Goal: Task Accomplishment & Management: Use online tool/utility

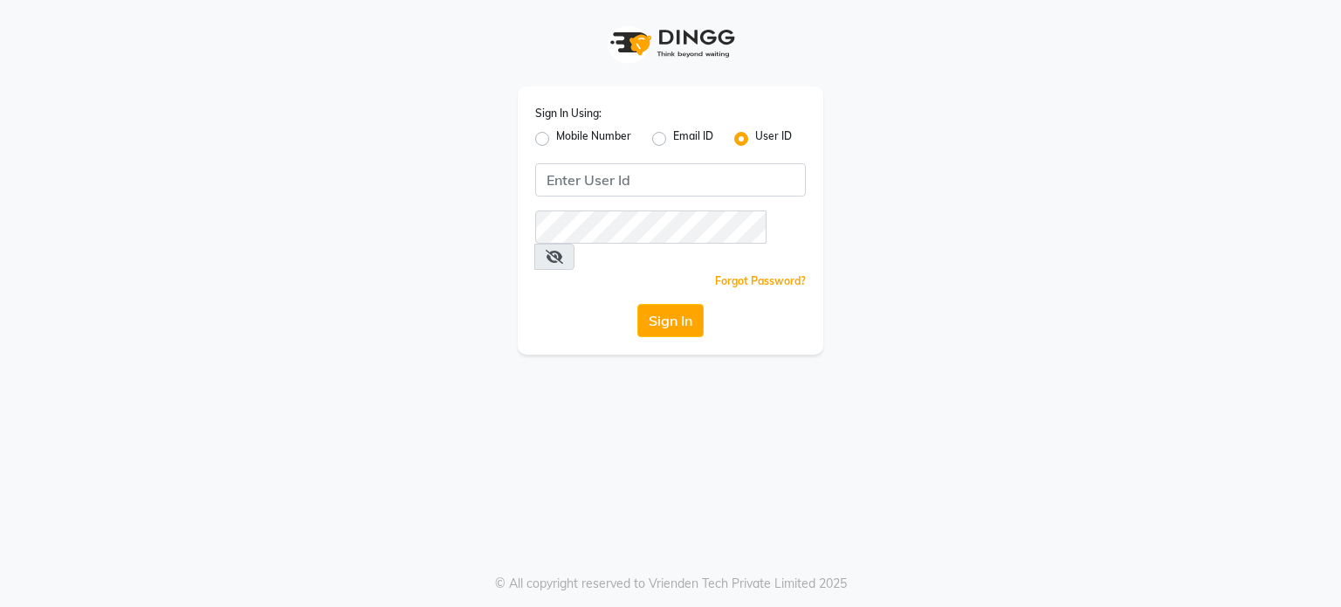
click at [556, 145] on label "Mobile Number" at bounding box center [593, 138] width 75 height 21
click at [556, 140] on input "Mobile Number" at bounding box center [561, 133] width 11 height 11
radio input "true"
radio input "false"
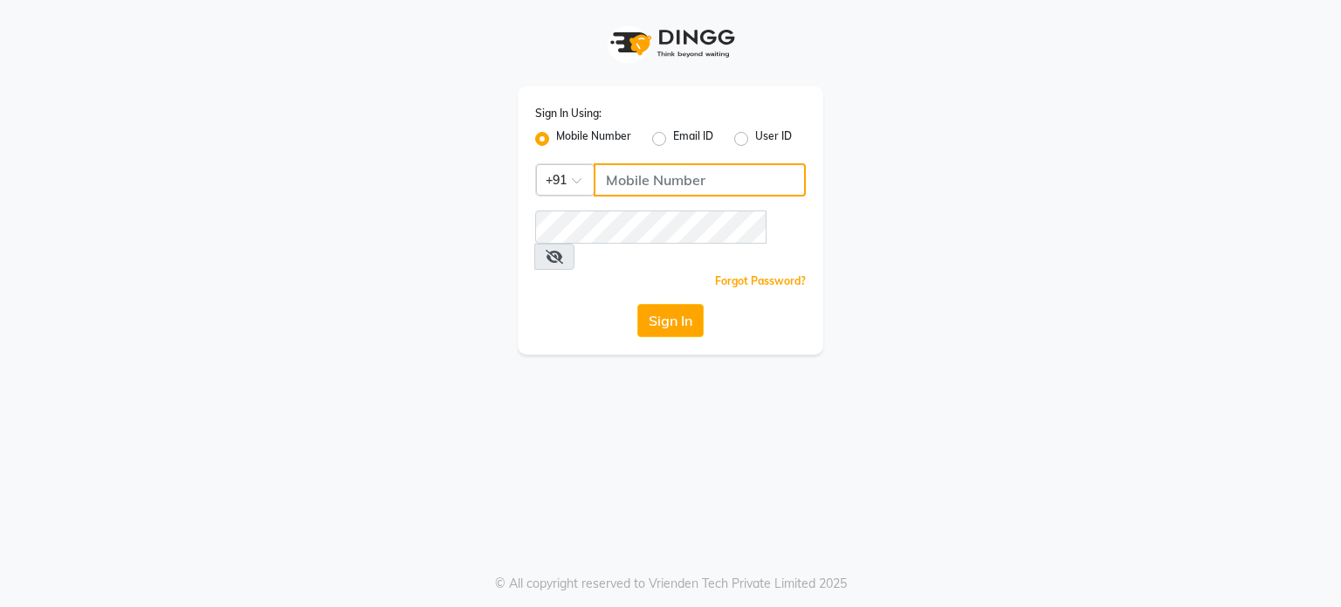
click at [651, 177] on input "Username" at bounding box center [700, 179] width 212 height 33
click at [651, 177] on input "7302444160" at bounding box center [700, 179] width 212 height 33
type input "7302444160"
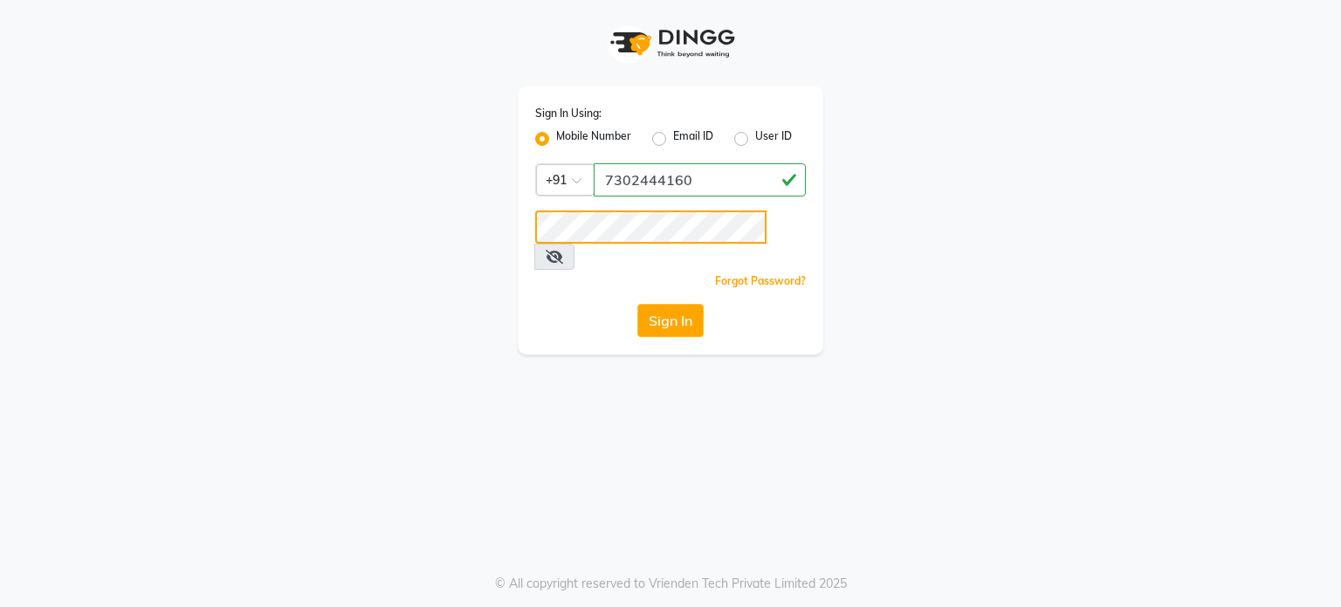
click at [637, 304] on button "Sign In" at bounding box center [670, 320] width 66 height 33
